Goal: Transaction & Acquisition: Purchase product/service

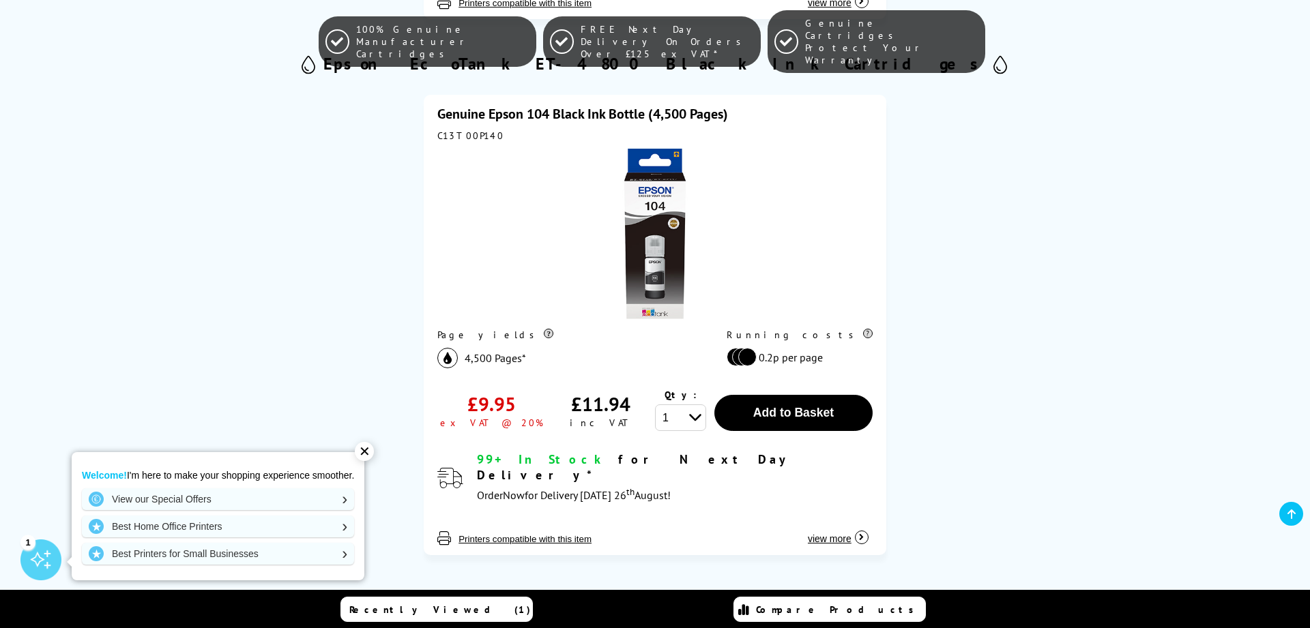
scroll to position [835, 0]
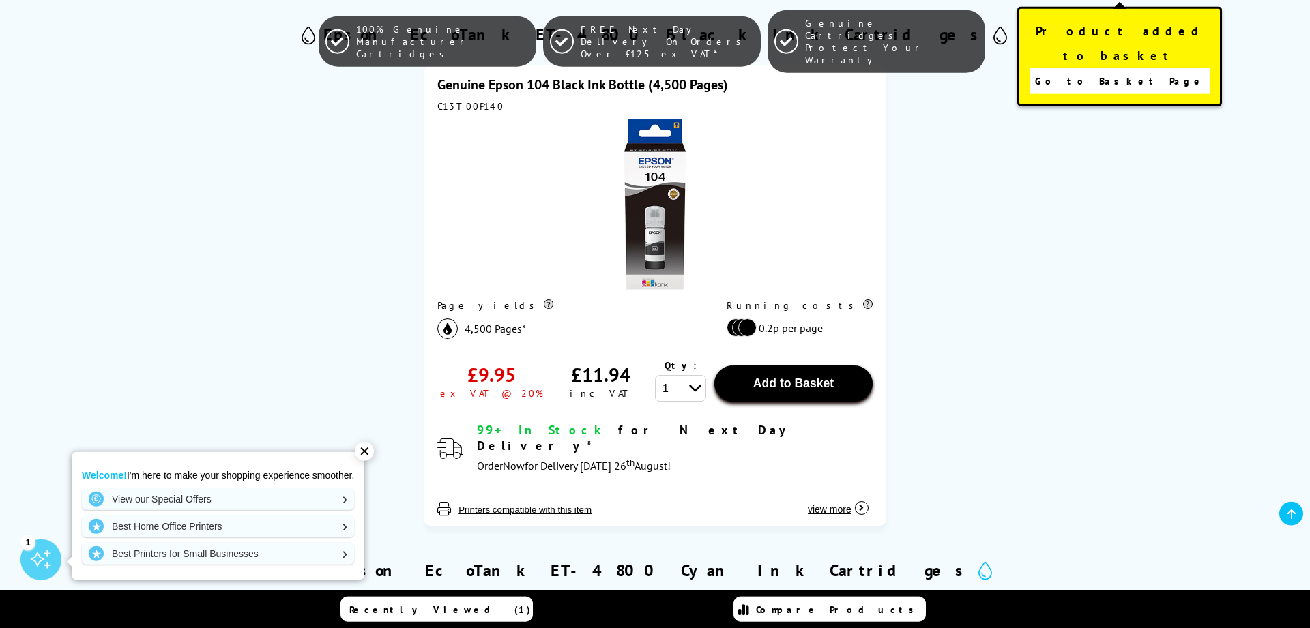
scroll to position [0, 0]
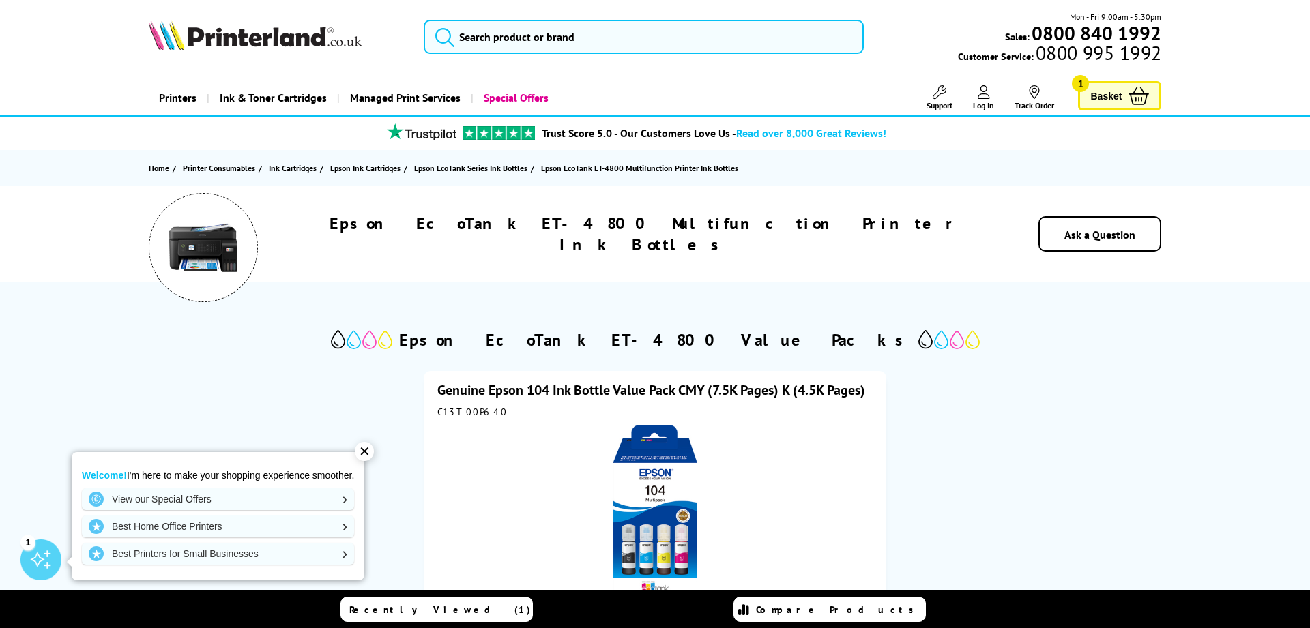
click at [1108, 93] on span "Basket" at bounding box center [1105, 96] width 31 height 18
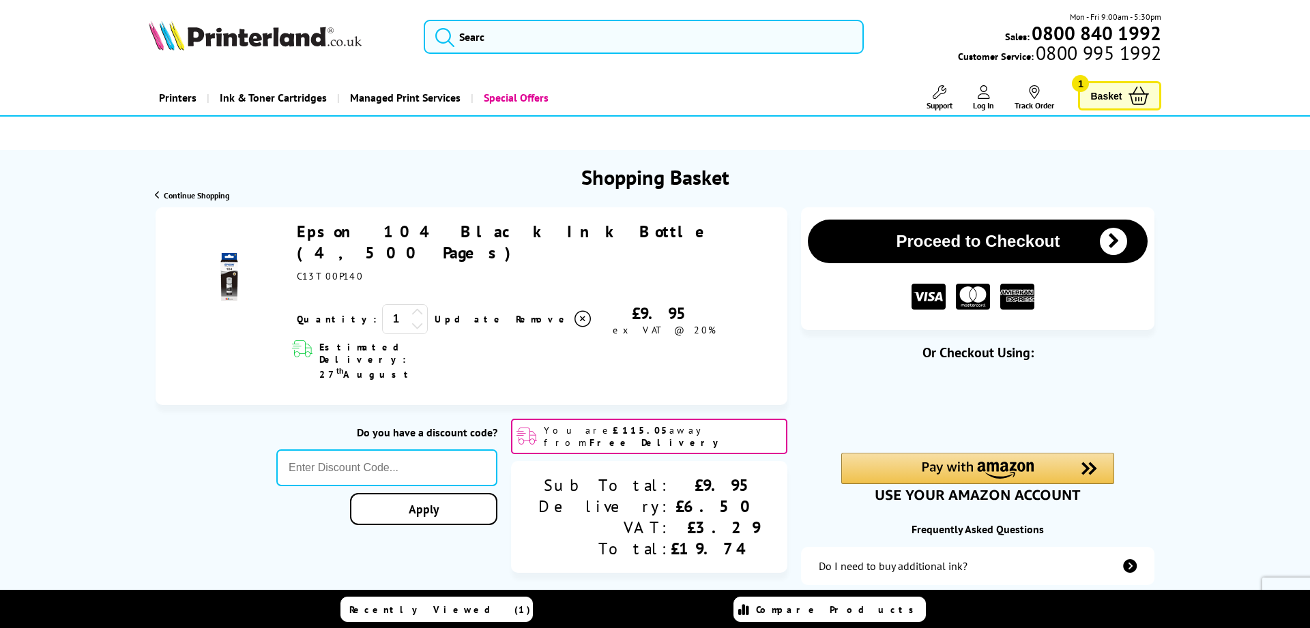
click at [323, 270] on span "C13T00P140" at bounding box center [330, 276] width 67 height 12
copy span "C13T00P140"
